Goal: Task Accomplishment & Management: Manage account settings

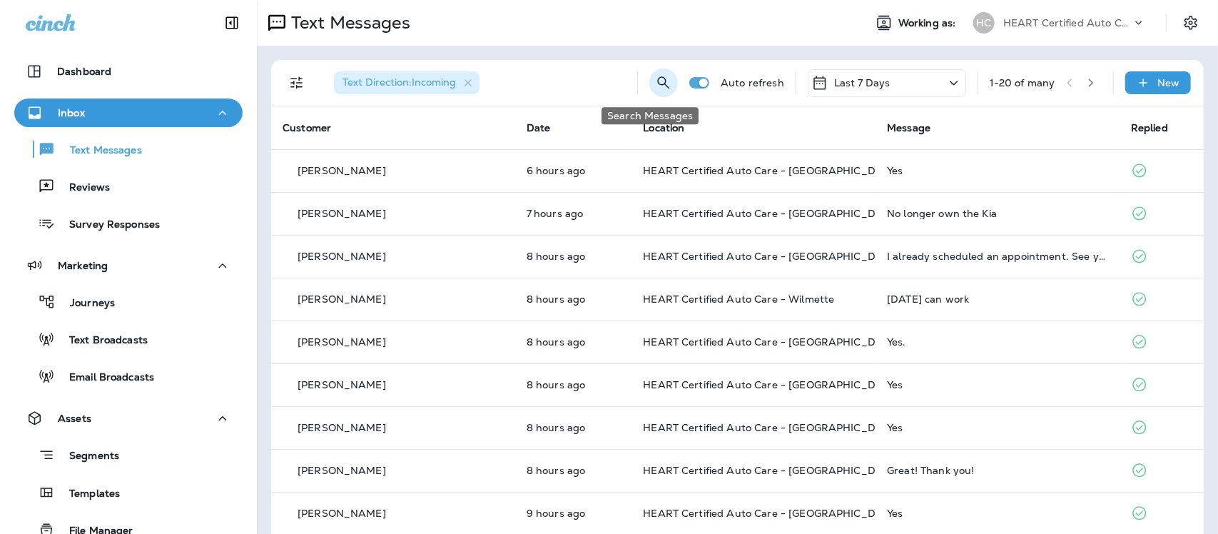
drag, startPoint x: 651, startPoint y: 83, endPoint x: 654, endPoint y: 75, distance: 9.0
click at [655, 75] on icon "Search Messages" at bounding box center [663, 82] width 17 height 17
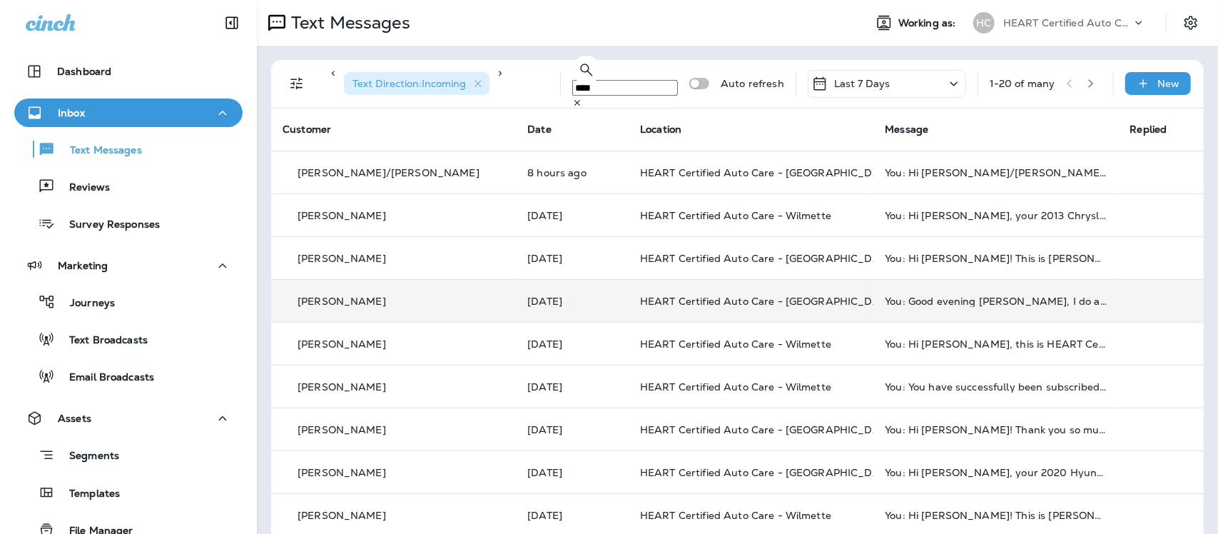
click at [347, 295] on div "[PERSON_NAME]" at bounding box center [394, 300] width 222 height 15
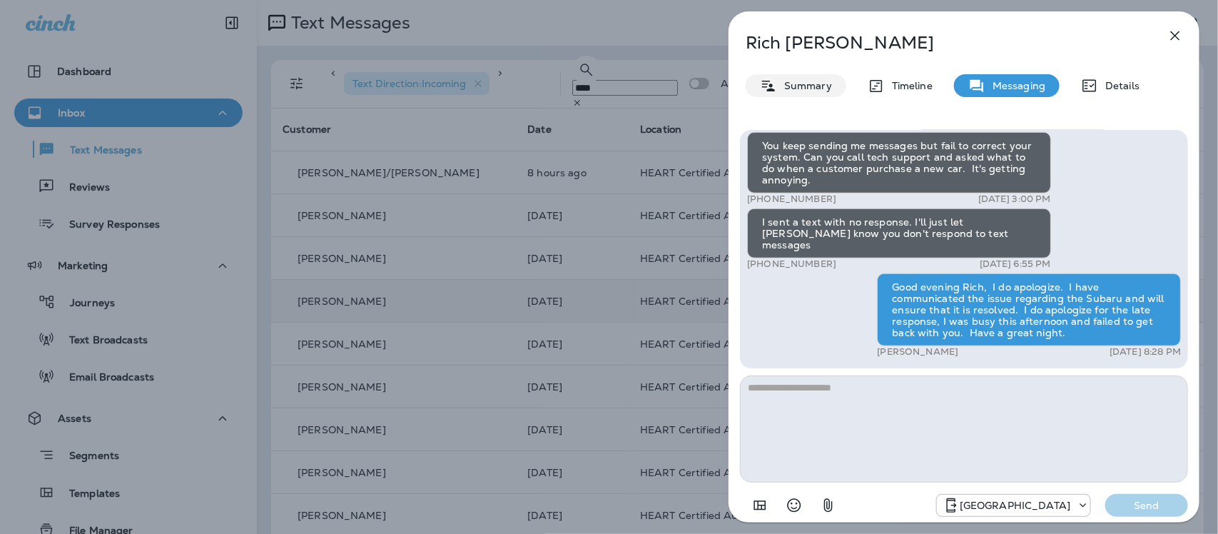
click at [821, 90] on p "Summary" at bounding box center [804, 85] width 55 height 11
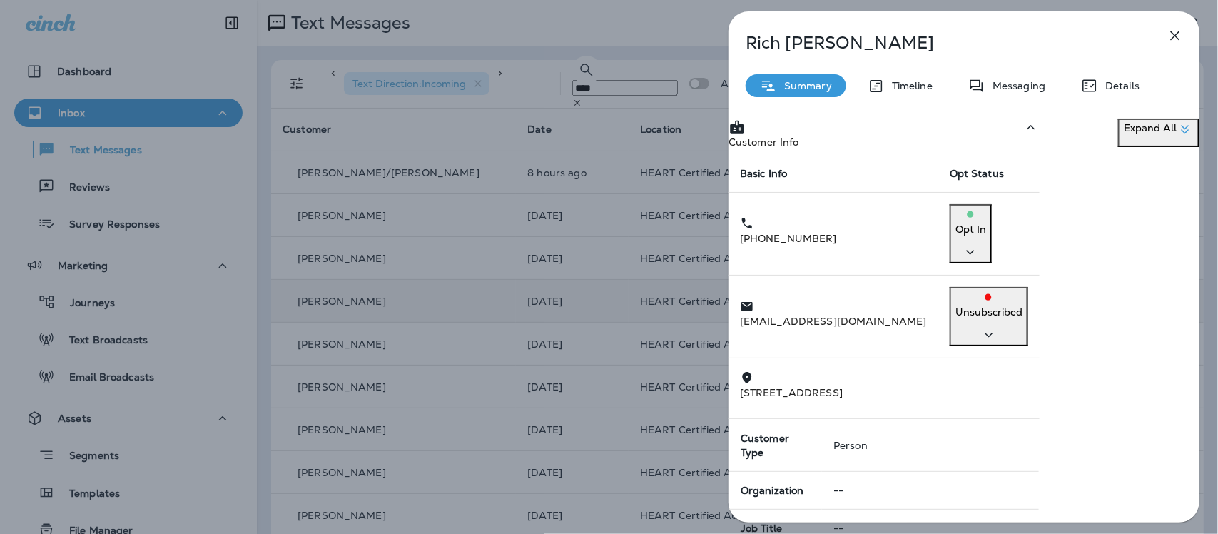
click at [979, 243] on icon "button" at bounding box center [970, 252] width 17 height 18
click at [1095, 255] on p "Opt out" at bounding box center [1079, 256] width 39 height 14
click at [89, 93] on div "Confirm" at bounding box center [69, 87] width 39 height 11
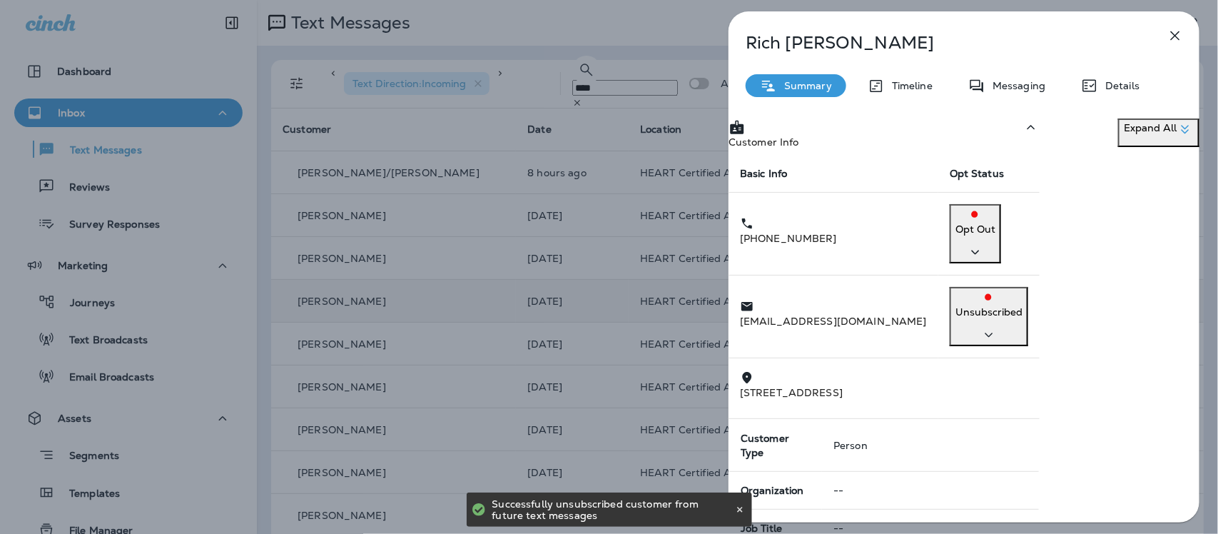
click at [1181, 33] on icon "button" at bounding box center [1175, 35] width 17 height 17
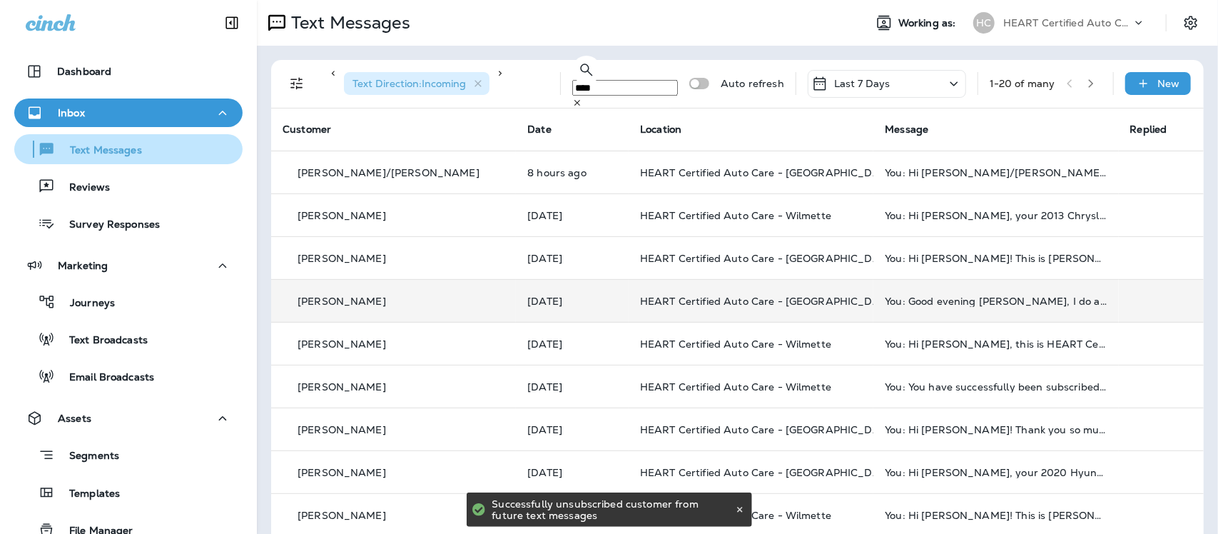
click at [115, 155] on p "Text Messages" at bounding box center [99, 151] width 86 height 14
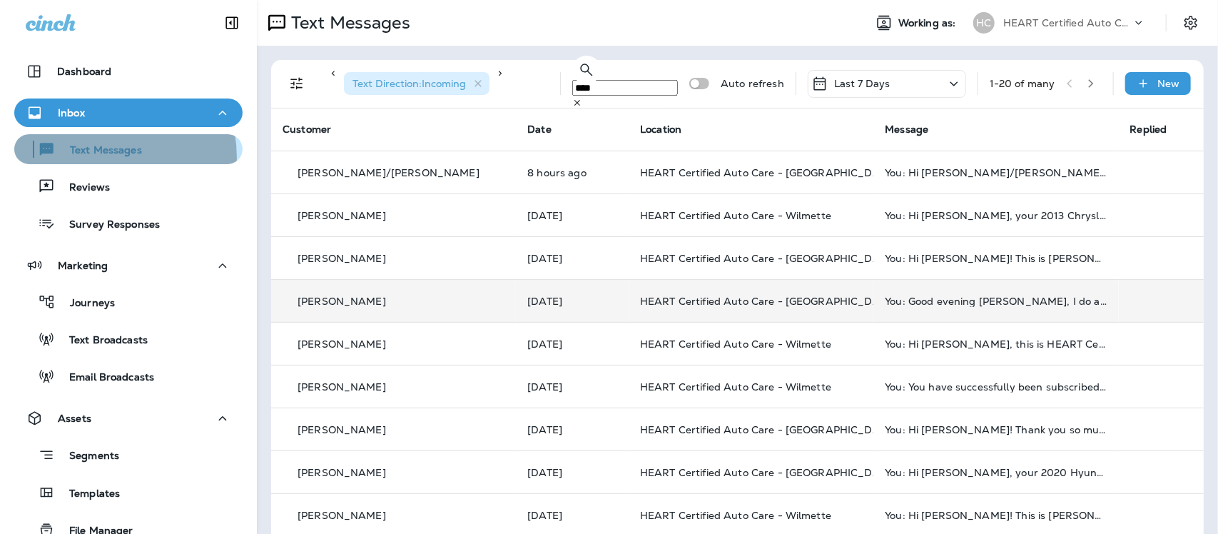
click at [93, 158] on div "Text Messages" at bounding box center [81, 148] width 122 height 21
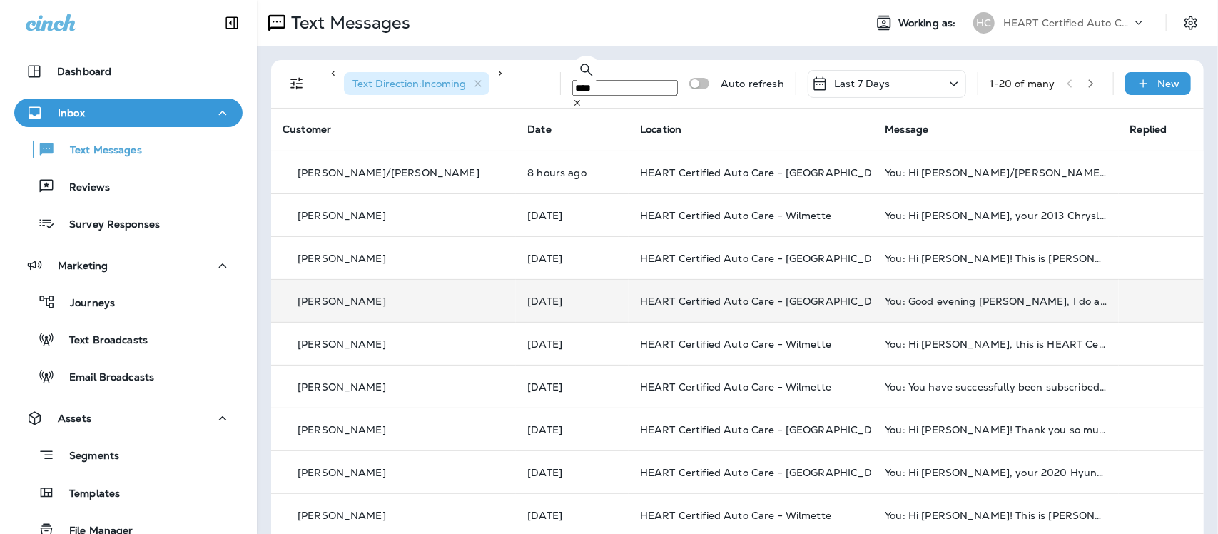
click at [604, 83] on input "****" at bounding box center [625, 88] width 106 height 16
type input "*"
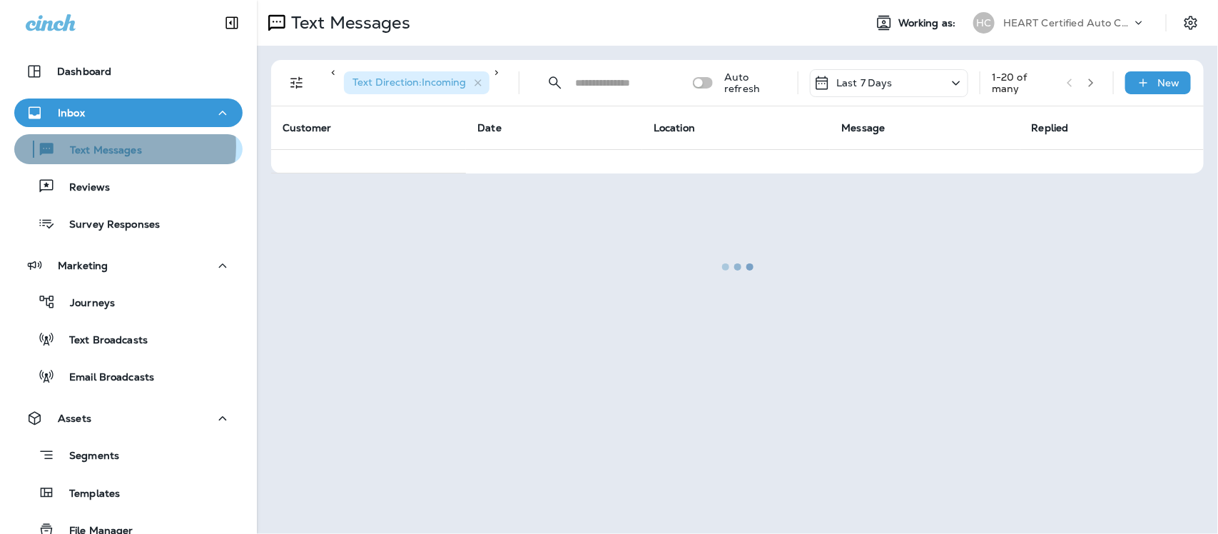
click at [114, 146] on p "Text Messages" at bounding box center [99, 151] width 86 height 14
